Goal: Navigation & Orientation: Find specific page/section

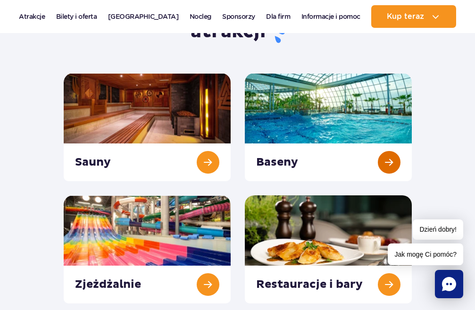
scroll to position [129, 0]
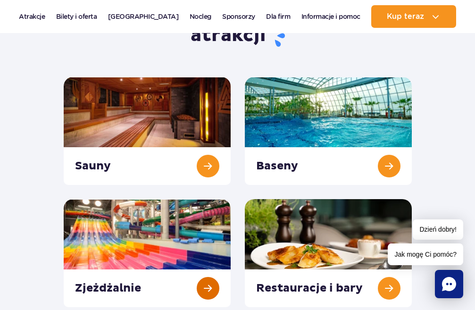
click at [205, 286] on link at bounding box center [147, 253] width 167 height 108
